Goal: Task Accomplishment & Management: Use online tool/utility

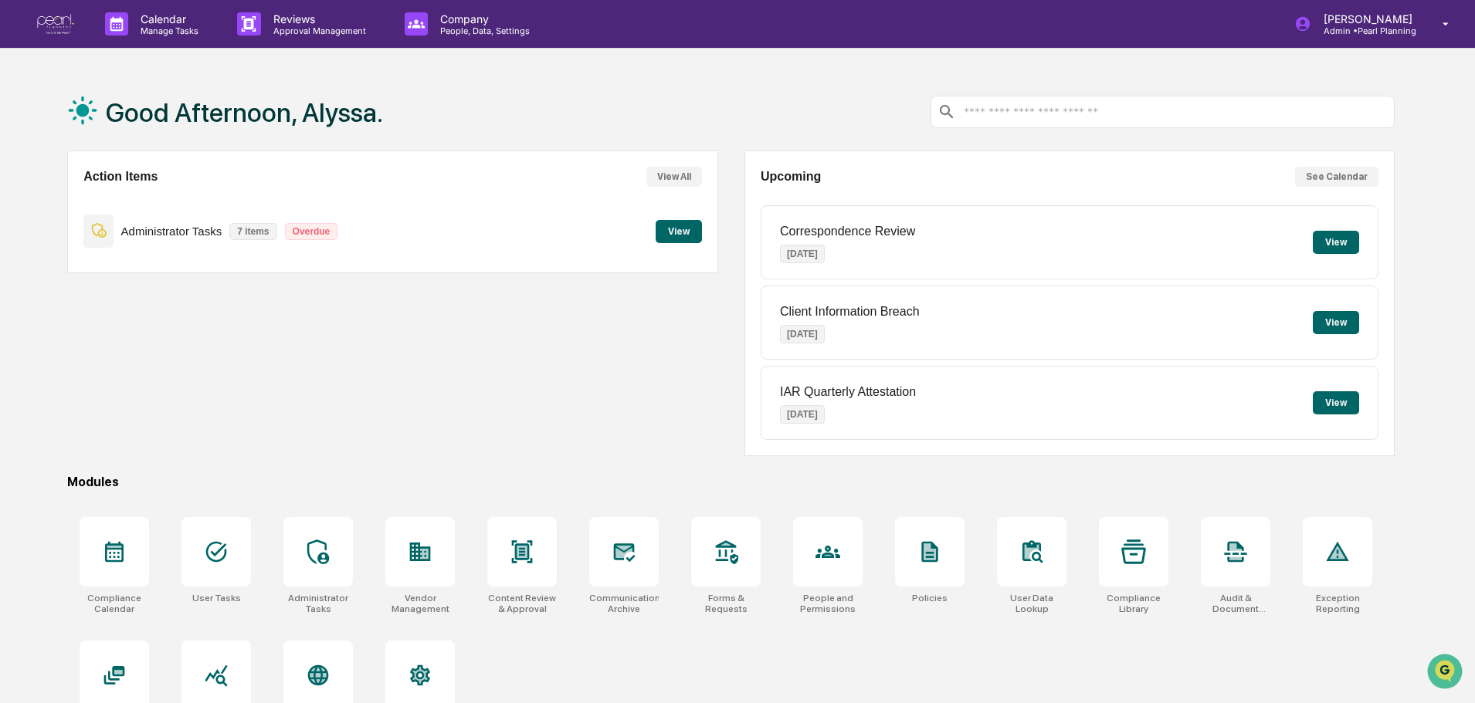
click at [664, 237] on button "View" at bounding box center [678, 231] width 46 height 23
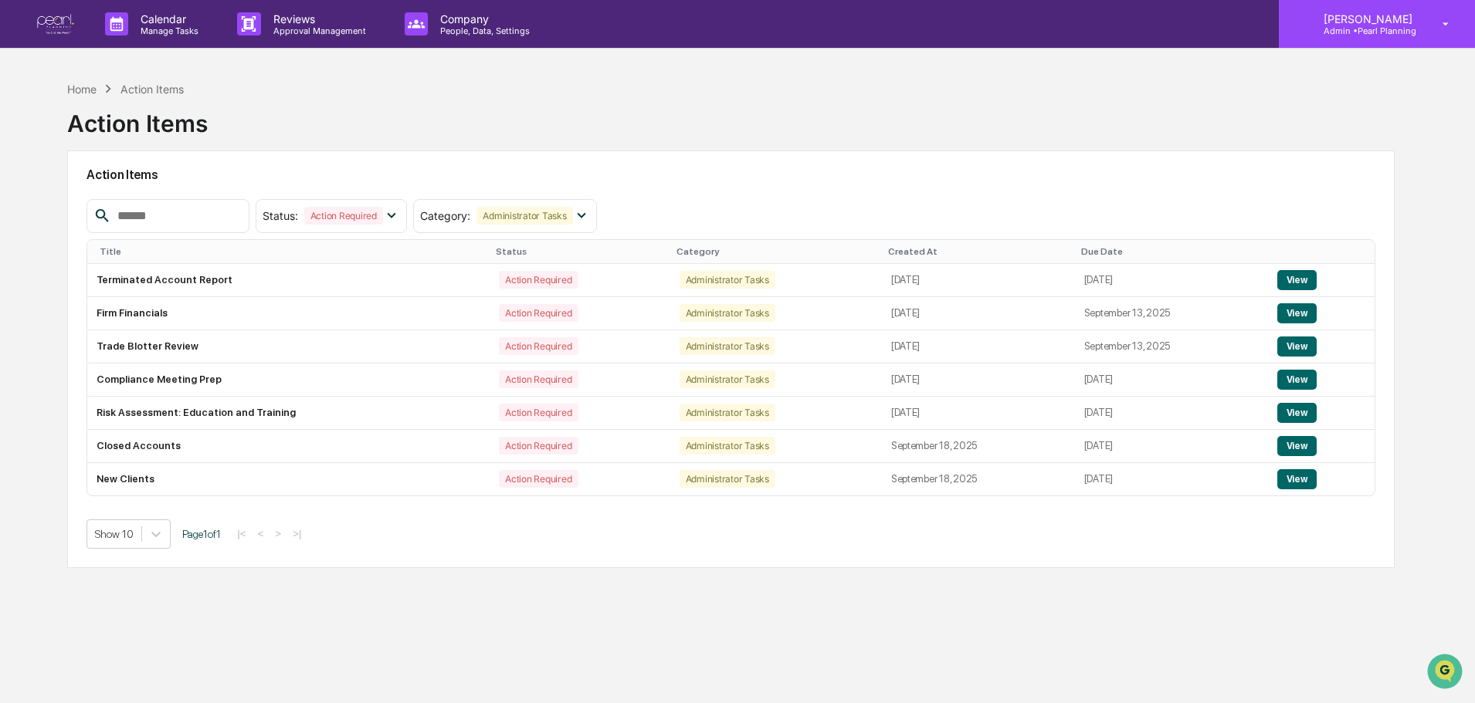
click at [1407, 27] on p "Admin • Pearl Planning" at bounding box center [1365, 30] width 109 height 11
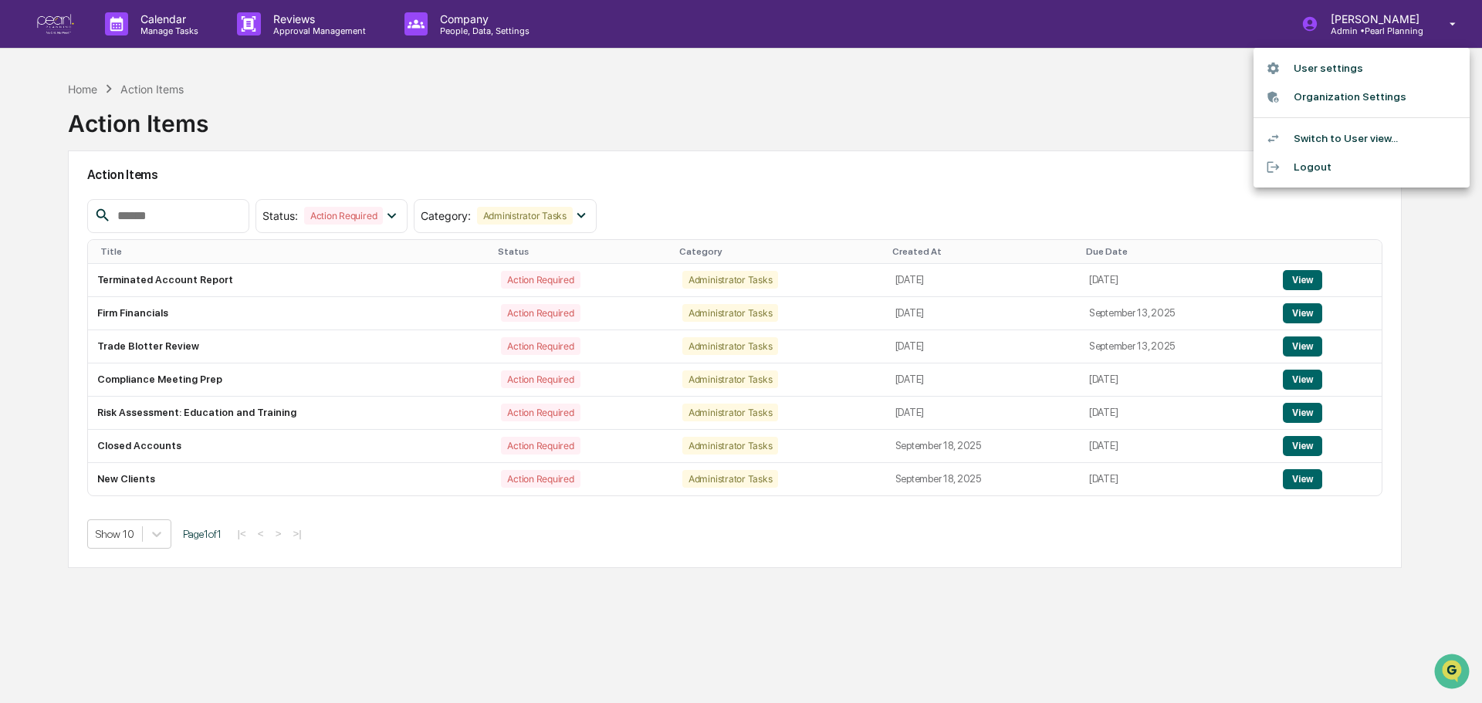
click at [1153, 97] on div at bounding box center [741, 351] width 1482 height 703
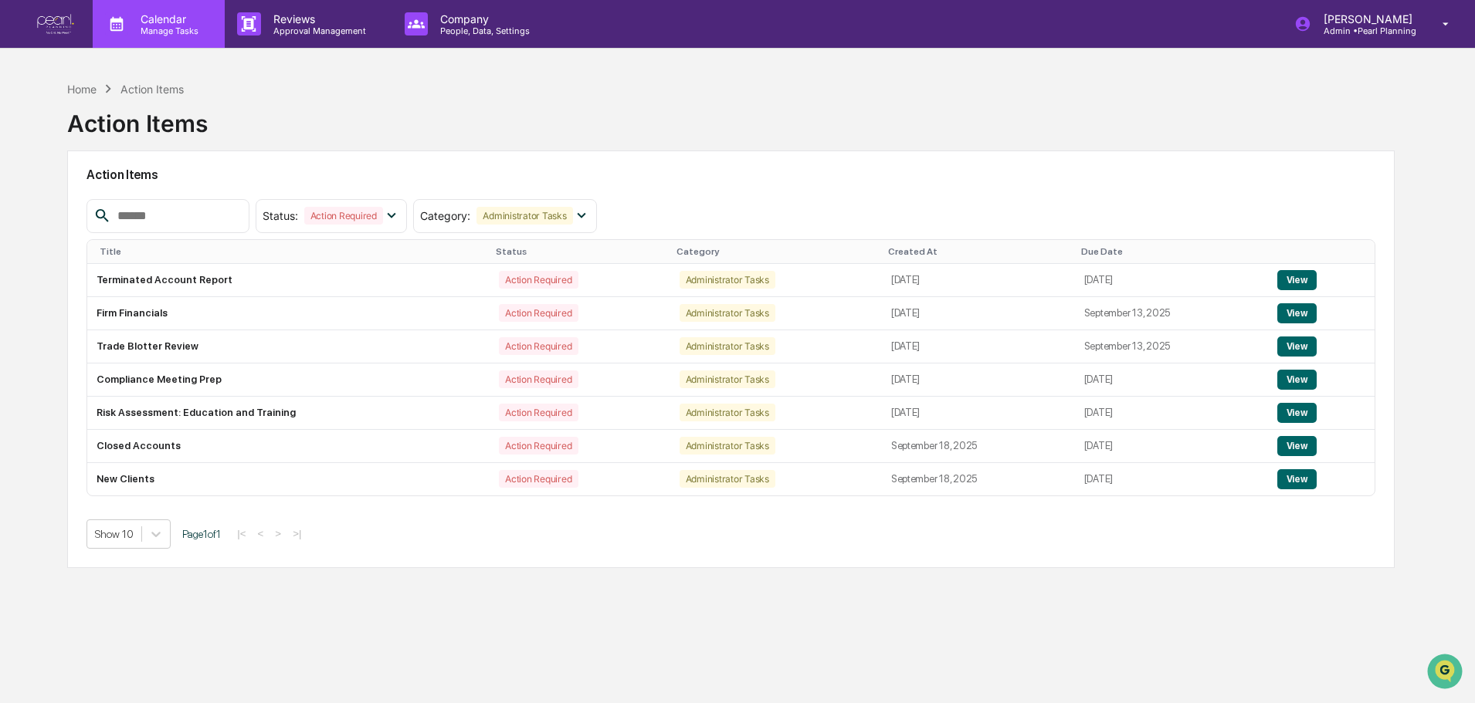
click at [189, 21] on p "Calendar" at bounding box center [167, 18] width 78 height 13
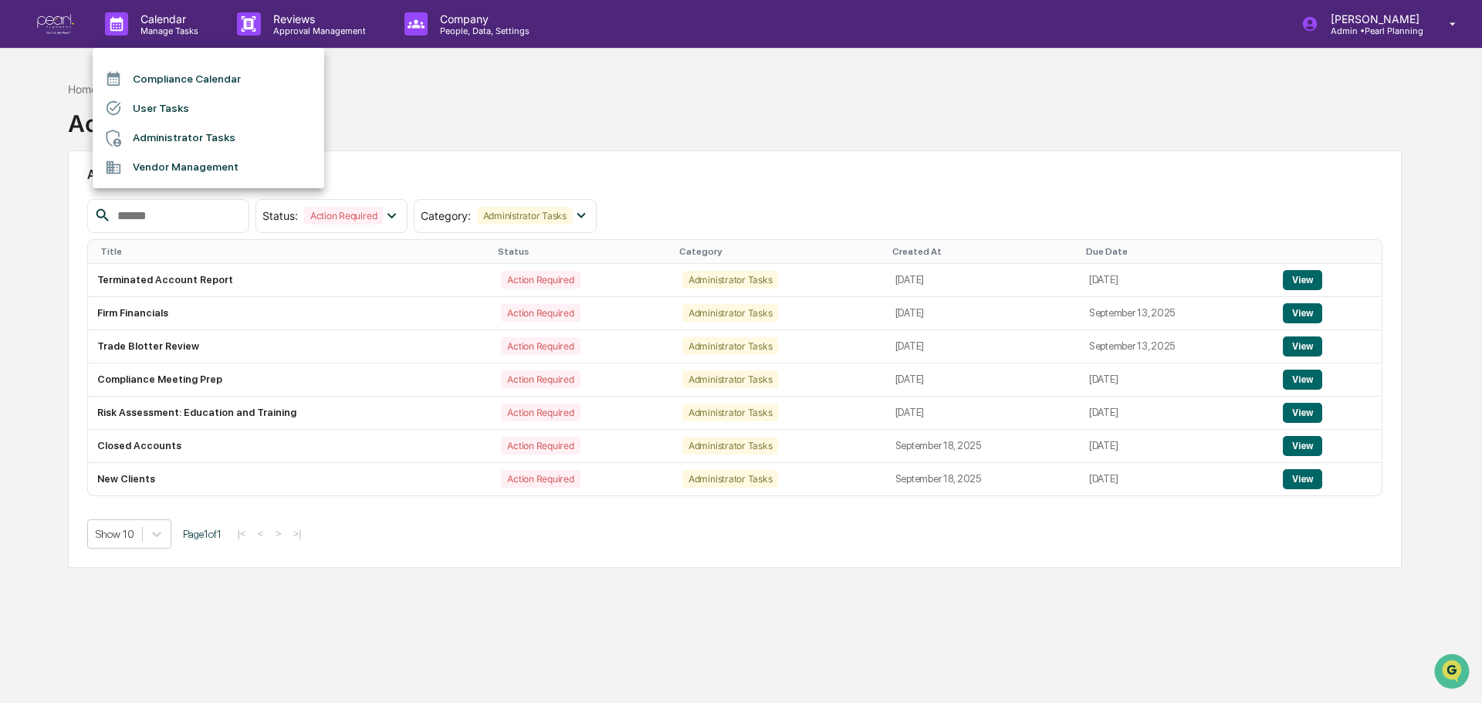
click at [270, 21] on div at bounding box center [741, 351] width 1482 height 703
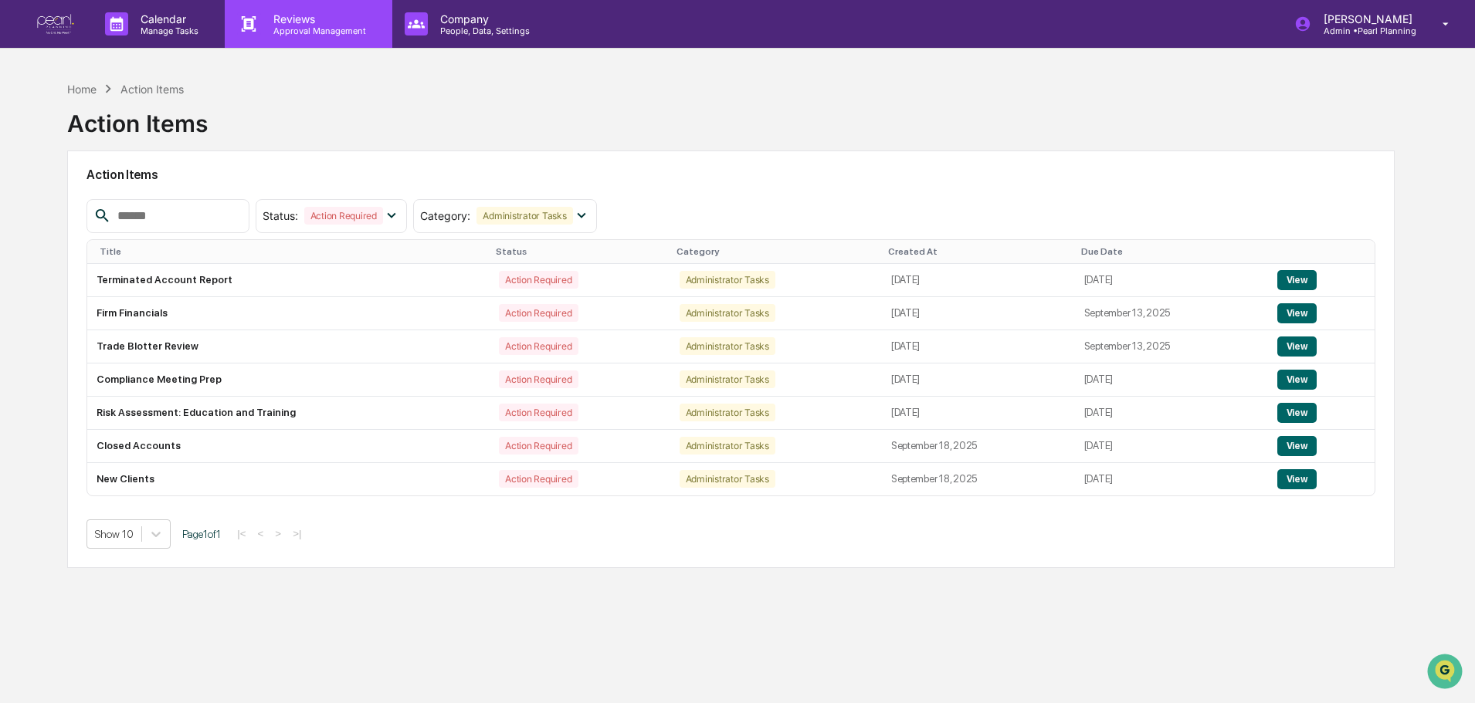
click at [295, 25] on p "Approval Management" at bounding box center [317, 30] width 113 height 11
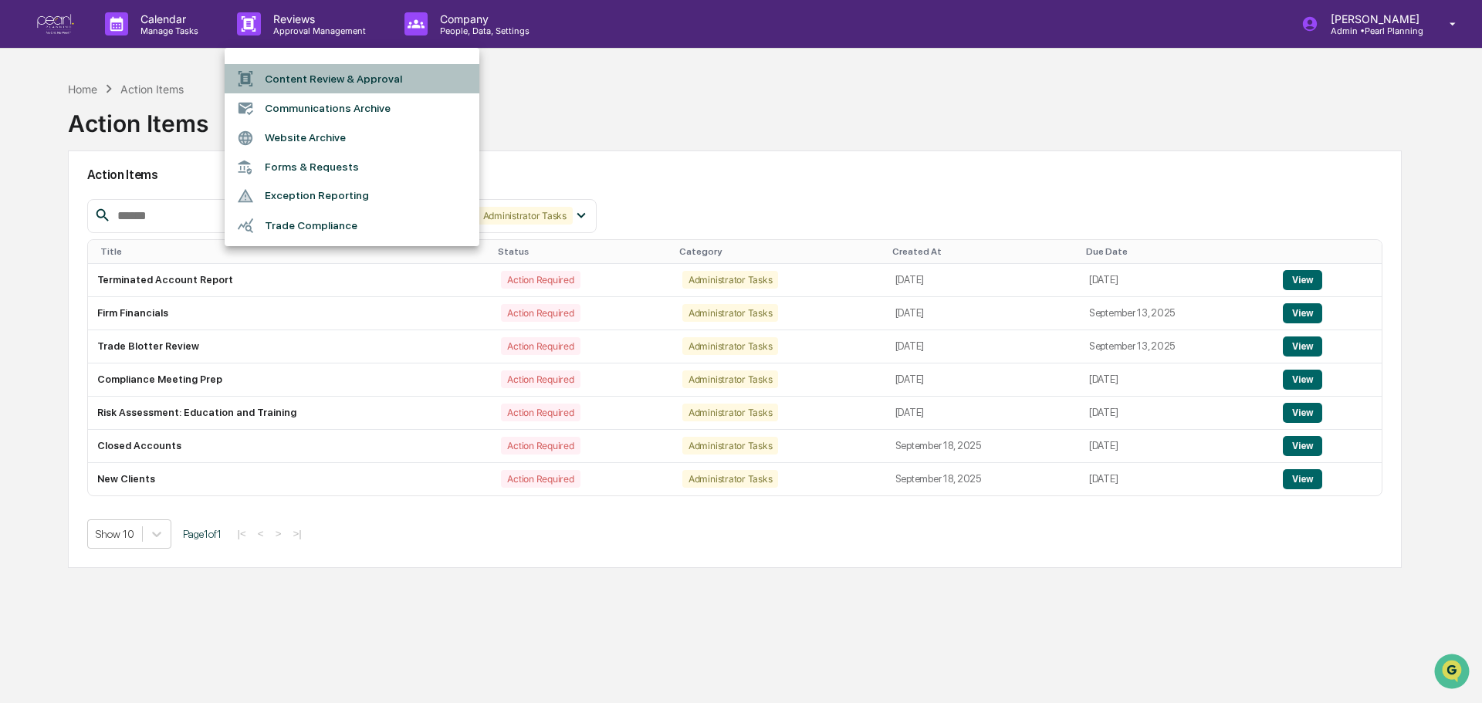
click at [306, 80] on li "Content Review & Approval" at bounding box center [352, 78] width 255 height 29
